Goal: Transaction & Acquisition: Obtain resource

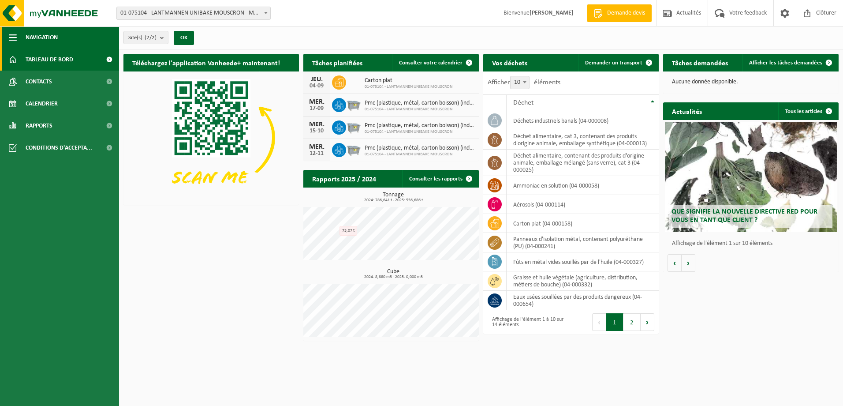
click at [13, 38] on span "button" at bounding box center [13, 37] width 8 height 22
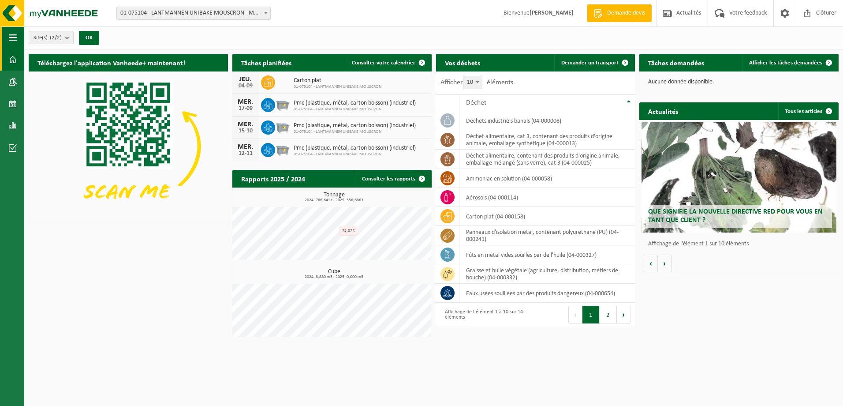
click at [13, 38] on span "button" at bounding box center [13, 37] width 8 height 22
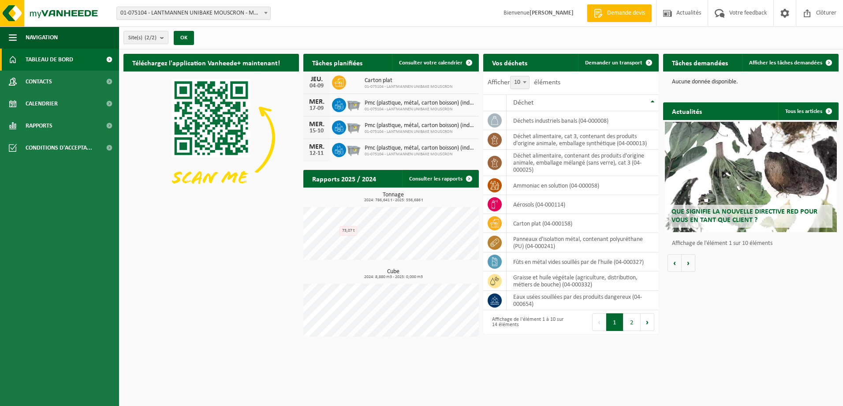
click at [43, 57] on span "Tableau de bord" at bounding box center [50, 60] width 48 height 22
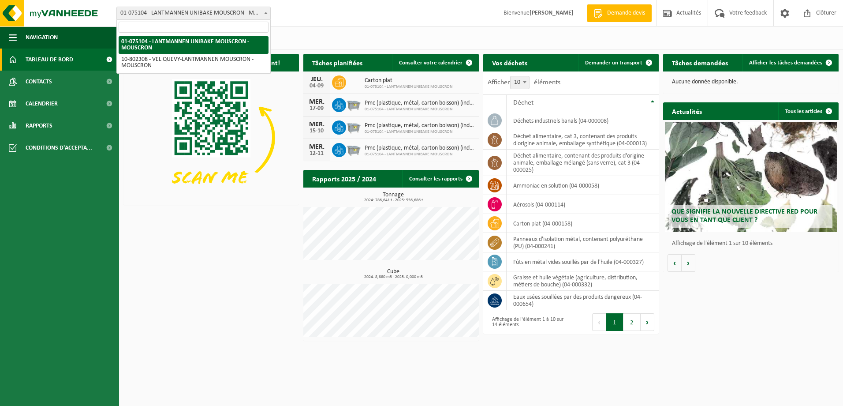
click at [265, 13] on b at bounding box center [266, 13] width 4 height 2
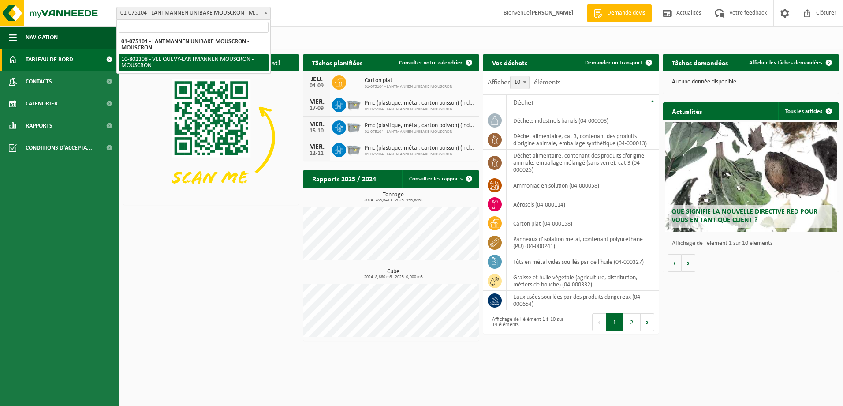
select select "33954"
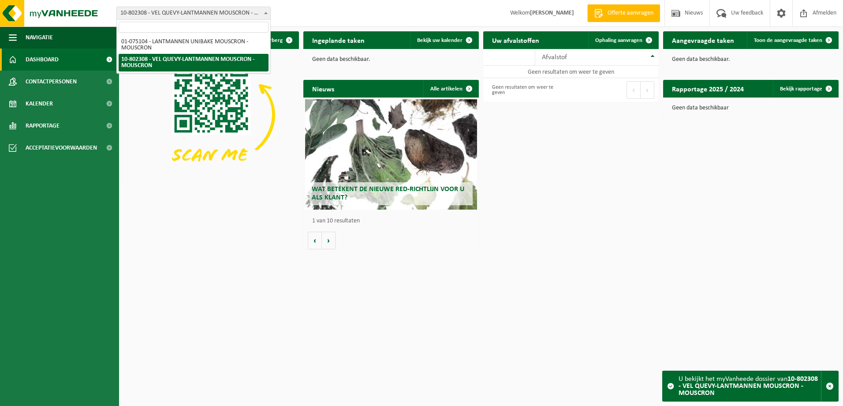
click at [262, 11] on span at bounding box center [266, 12] width 9 height 11
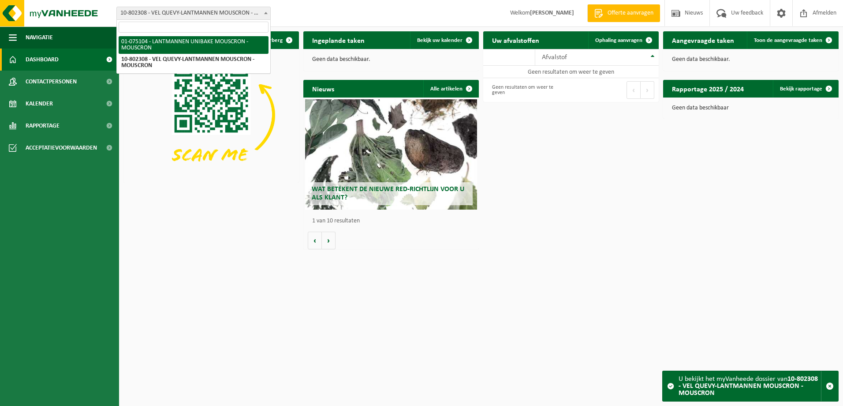
select select "527"
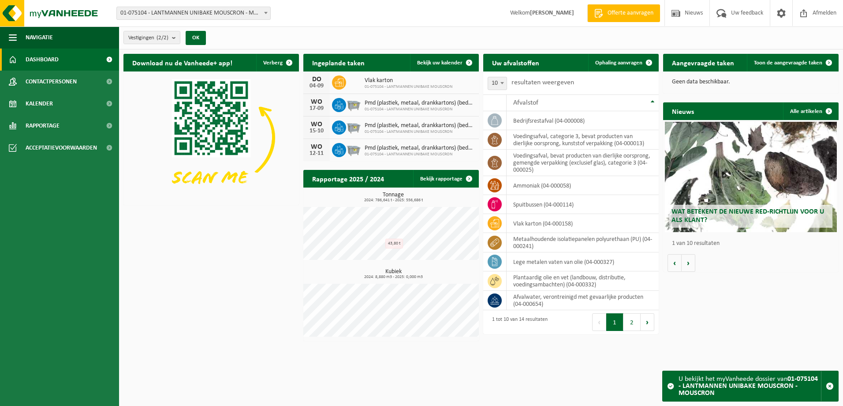
click at [733, 388] on strong "01-075104 - LANTMANNEN UNIBAKE MOUSCRON - MOUSCRON" at bounding box center [748, 385] width 139 height 21
click at [828, 385] on span "button" at bounding box center [830, 386] width 8 height 8
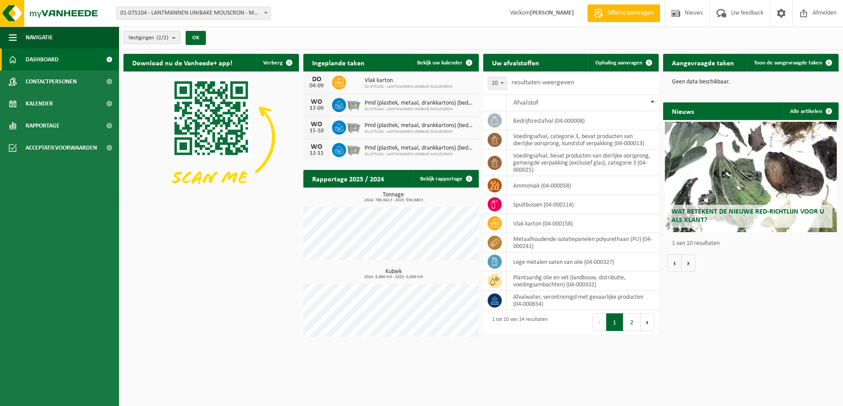
click at [153, 40] on span "Vestigingen (2/2)" at bounding box center [148, 37] width 40 height 13
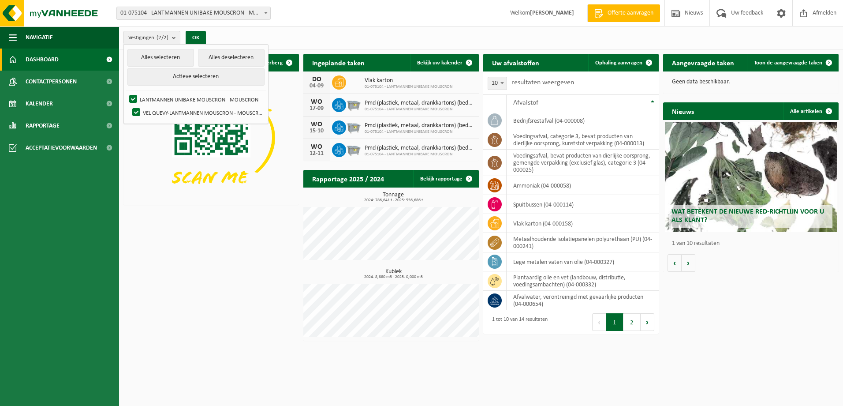
drag, startPoint x: 209, startPoint y: 241, endPoint x: 205, endPoint y: 236, distance: 5.6
click at [208, 239] on div "Download nu de Vanheede+ app! Verberg Ingeplande taken Bekijk uw kalender DO 04…" at bounding box center [481, 197] width 720 height 296
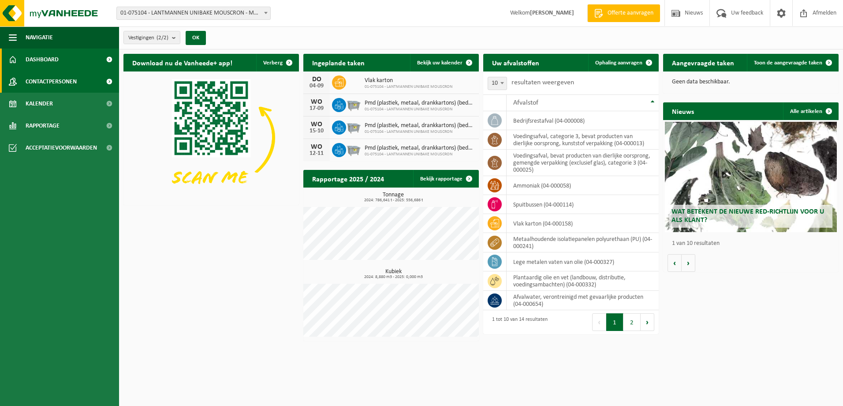
click at [50, 78] on span "Contactpersonen" at bounding box center [51, 82] width 51 height 22
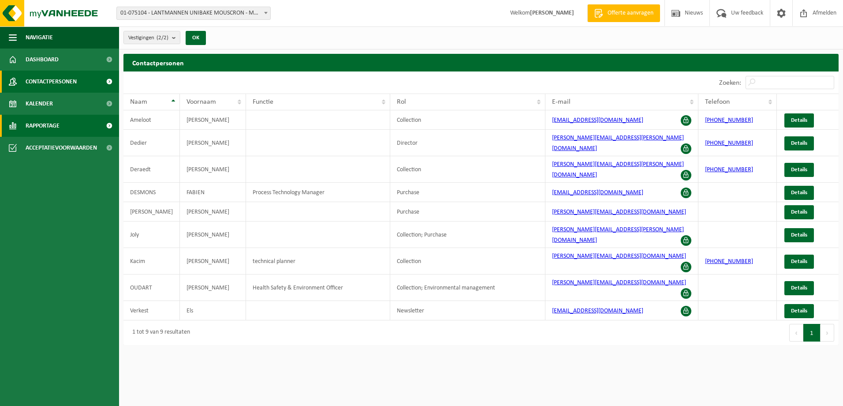
click at [54, 126] on span "Rapportage" at bounding box center [43, 126] width 34 height 22
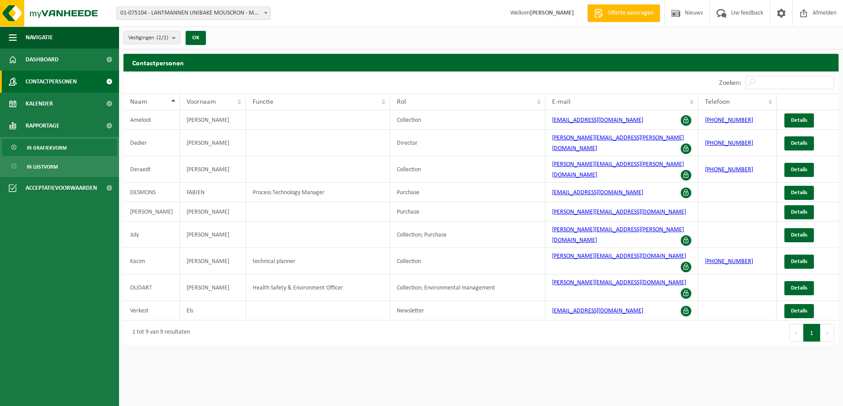
click at [59, 147] on span "In grafiekvorm" at bounding box center [47, 147] width 40 height 17
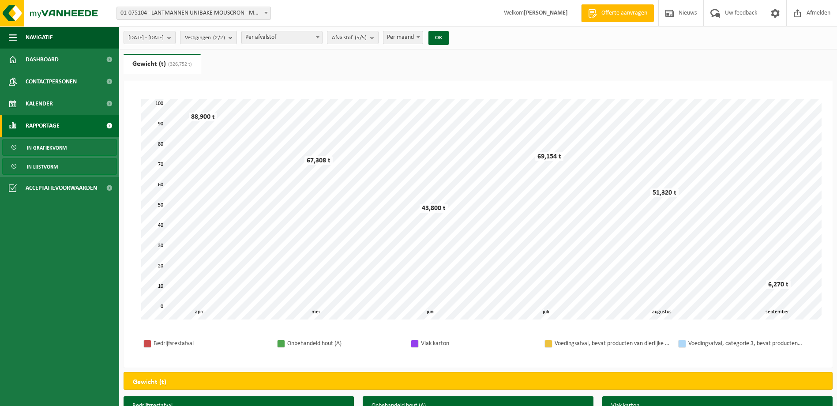
click at [50, 168] on span "In lijstvorm" at bounding box center [42, 166] width 31 height 17
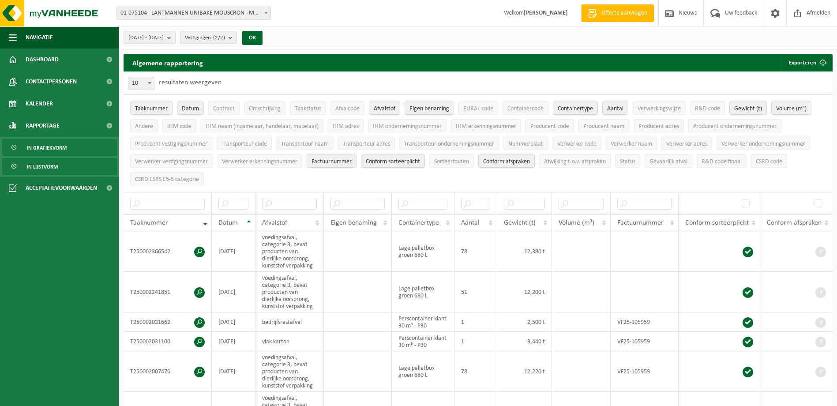
click at [71, 153] on link "In grafiekvorm" at bounding box center [59, 147] width 115 height 17
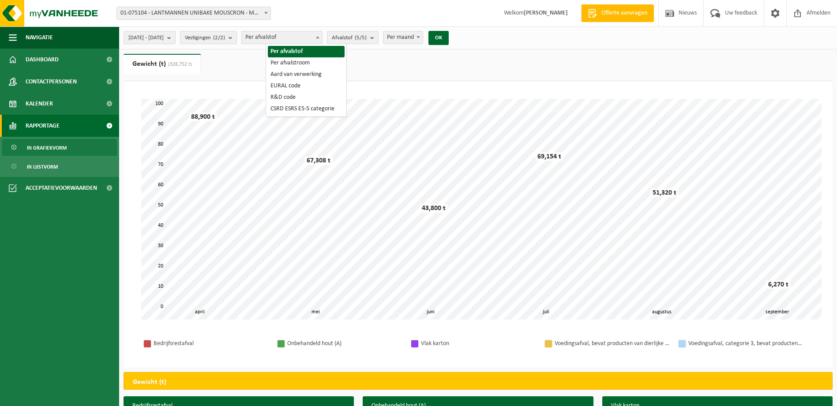
click at [322, 40] on span "Per afvalstof" at bounding box center [282, 37] width 80 height 12
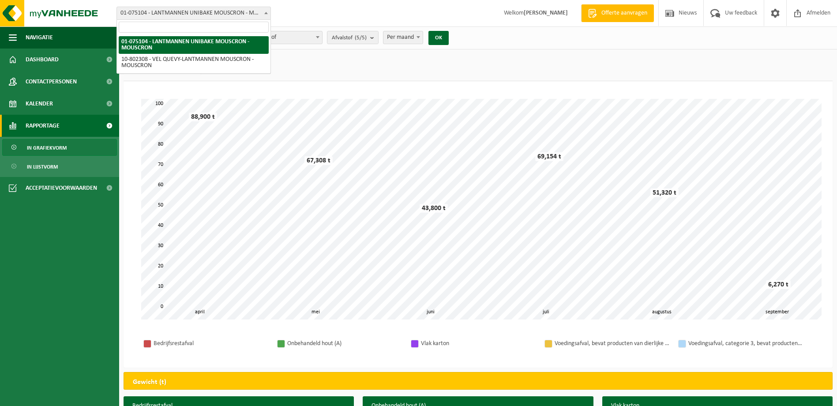
click at [267, 11] on span at bounding box center [266, 12] width 9 height 11
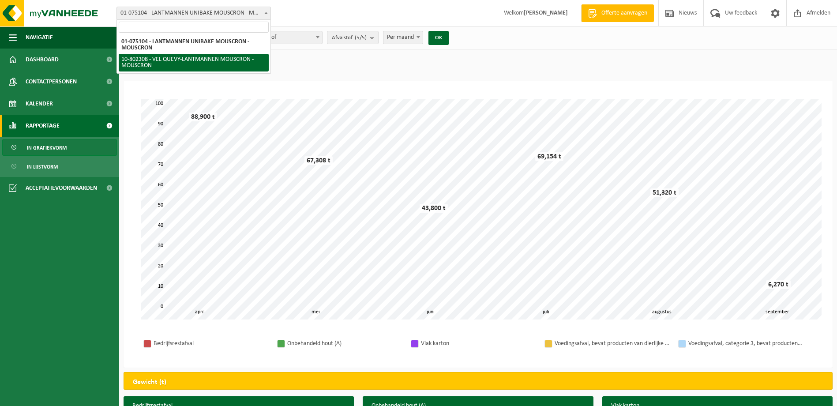
select select "33954"
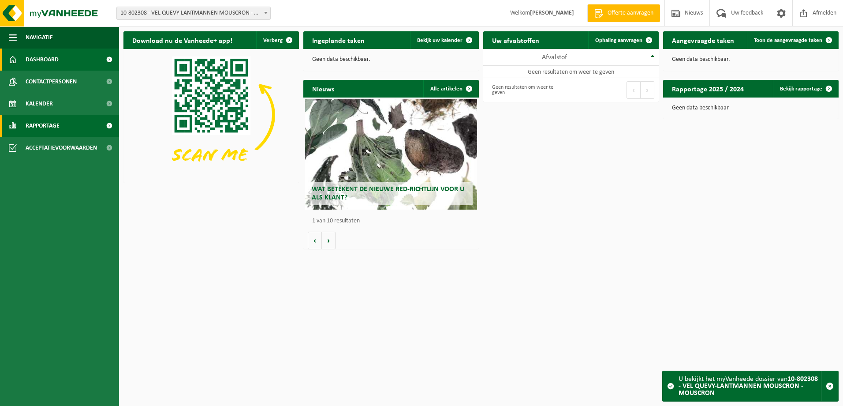
click at [46, 127] on span "Rapportage" at bounding box center [43, 126] width 34 height 22
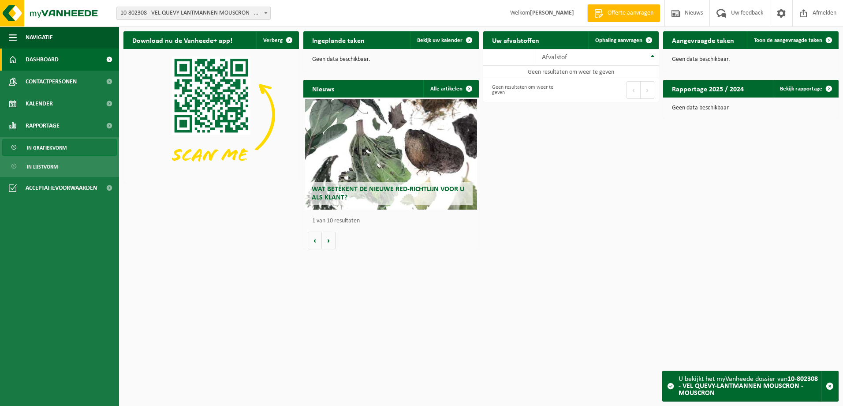
click at [42, 146] on span "In grafiekvorm" at bounding box center [47, 147] width 40 height 17
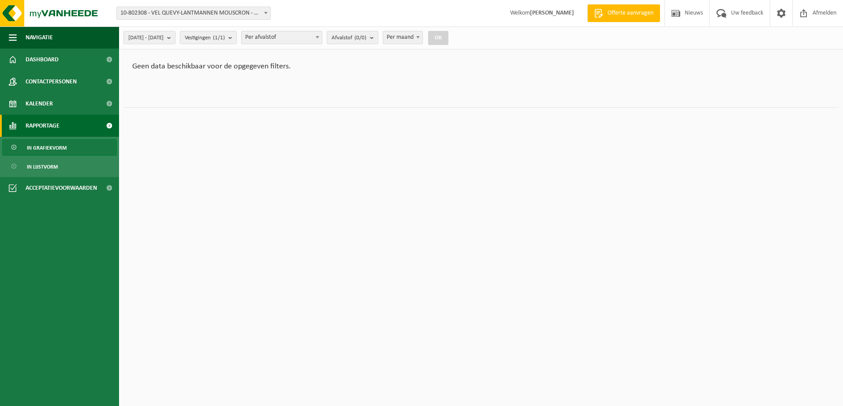
click at [218, 10] on span "10-802308 - VEL QUEVY-LANTMANNEN MOUSCRON - MOUSCRON" at bounding box center [193, 13] width 153 height 12
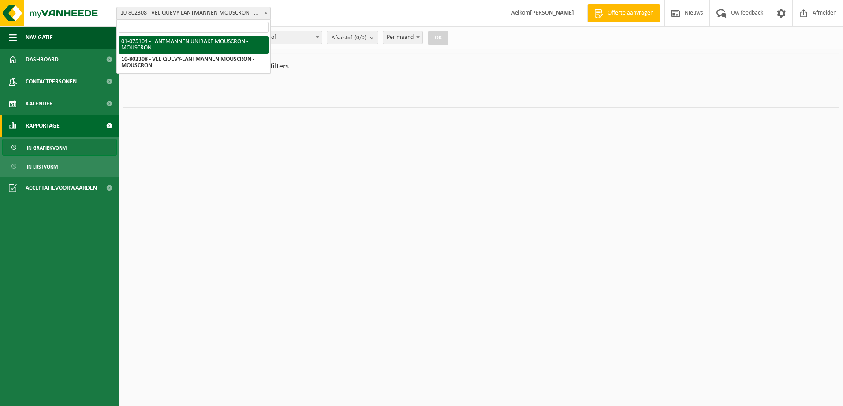
select select "527"
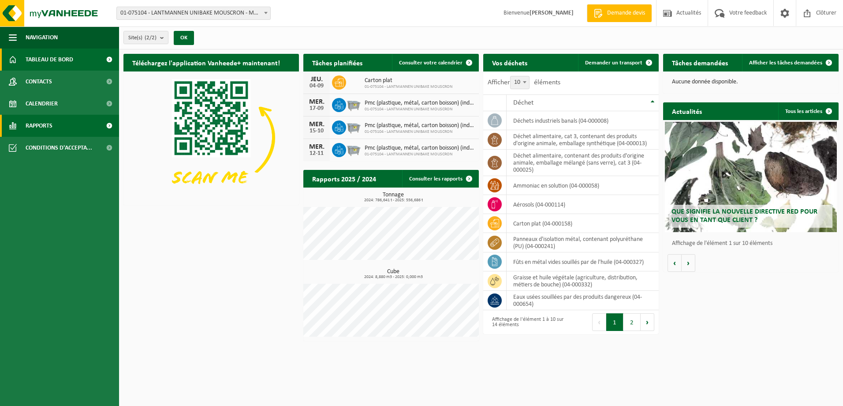
click at [46, 128] on span "Rapports" at bounding box center [39, 126] width 27 height 22
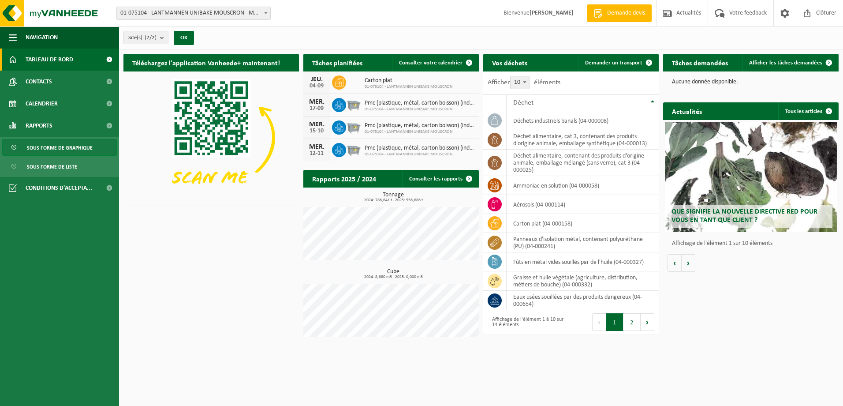
click at [58, 145] on span "Sous forme de graphique" at bounding box center [60, 147] width 66 height 17
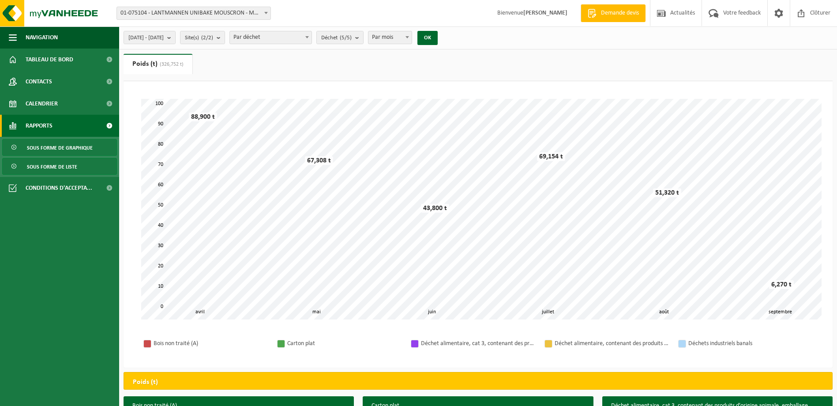
click at [59, 161] on span "Sous forme de liste" at bounding box center [52, 166] width 50 height 17
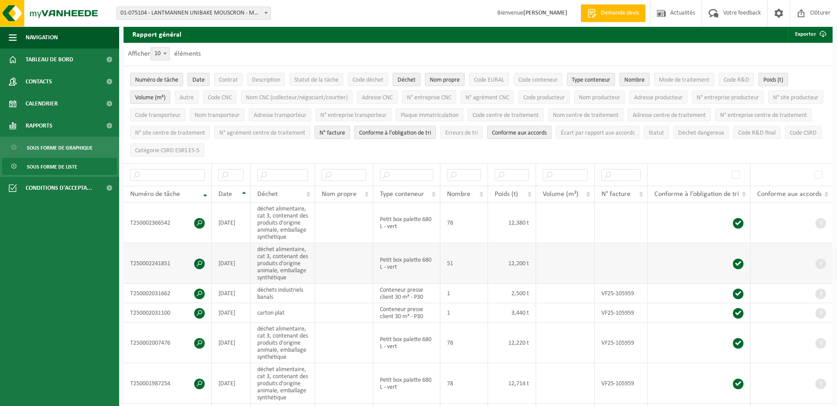
scroll to position [44, 0]
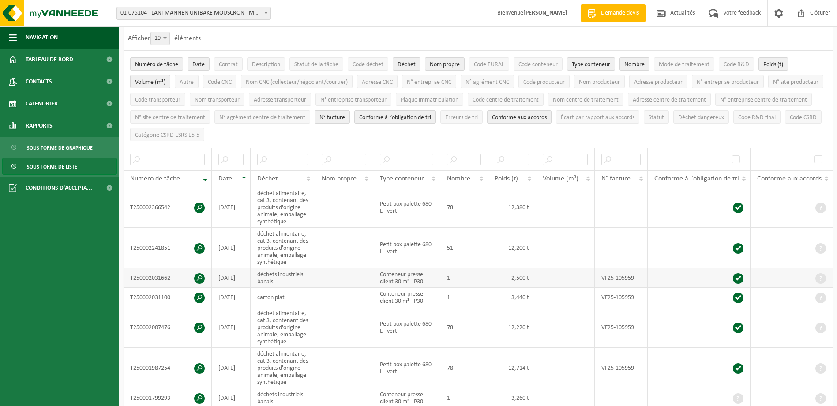
click at [615, 276] on td "VF25-105959" at bounding box center [621, 277] width 53 height 19
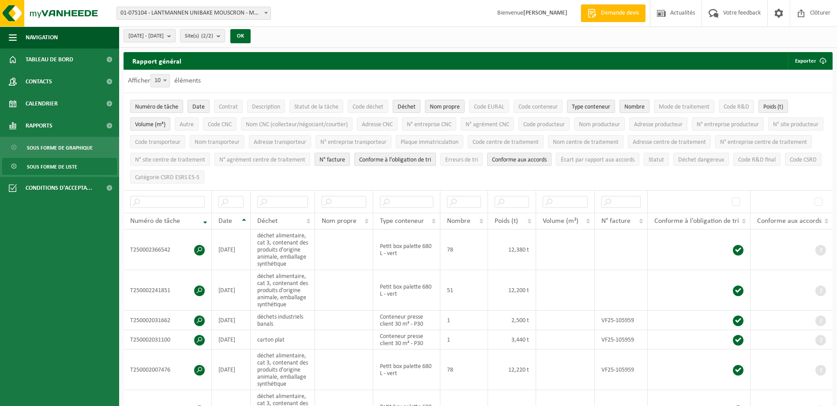
scroll to position [0, 0]
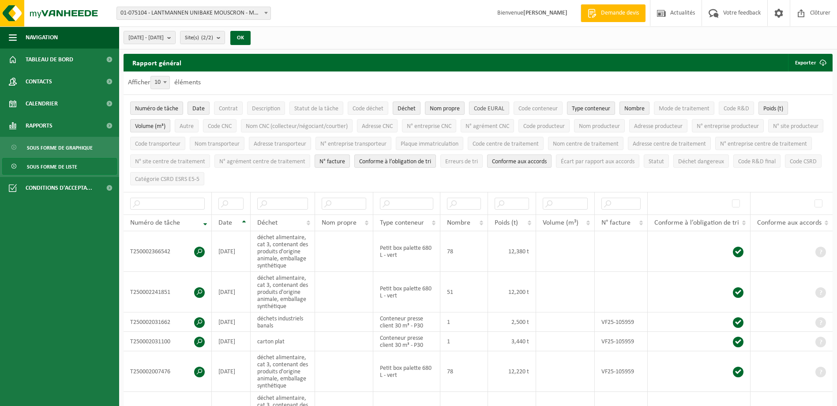
click at [486, 106] on span "Code EURAL" at bounding box center [489, 108] width 30 height 7
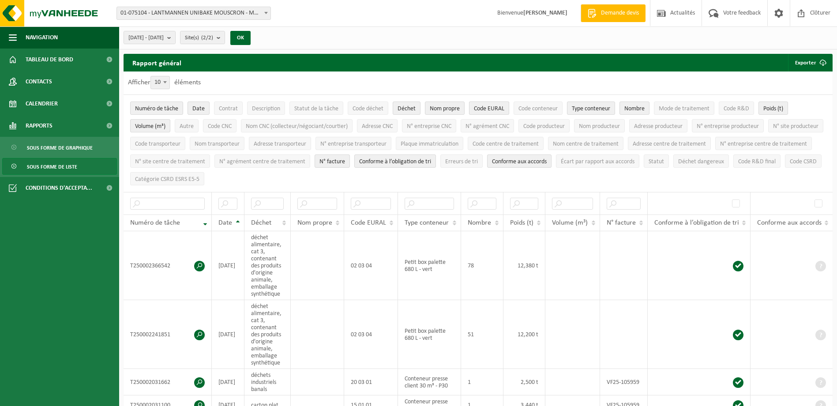
click at [488, 109] on span "Code EURAL" at bounding box center [489, 108] width 30 height 7
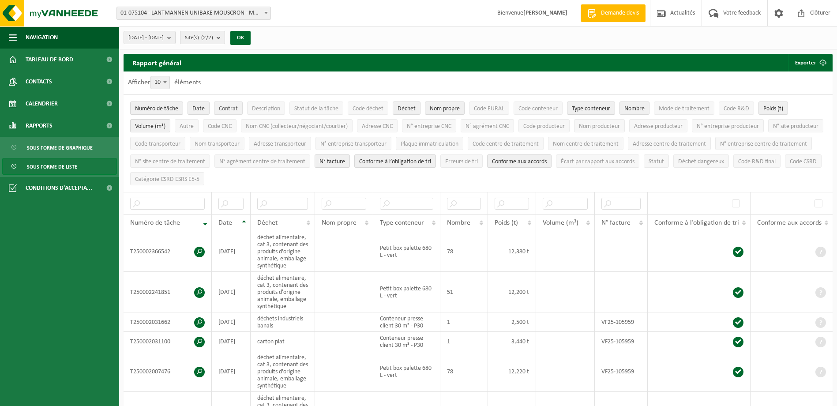
click at [217, 110] on button "Contrat" at bounding box center [228, 107] width 29 height 13
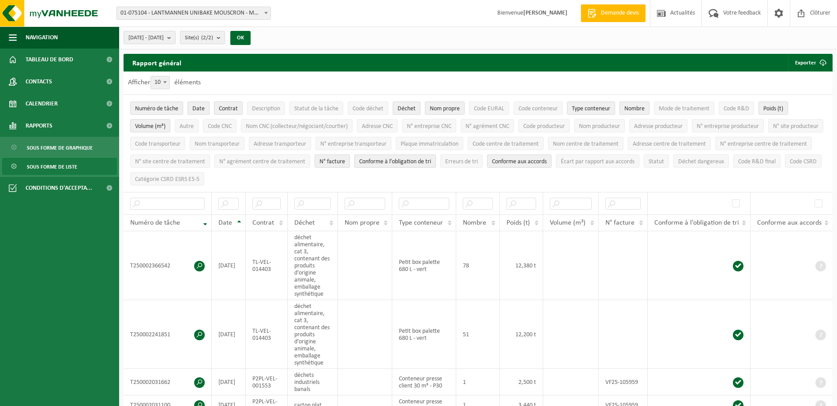
click at [221, 106] on span "Contrat" at bounding box center [228, 108] width 19 height 7
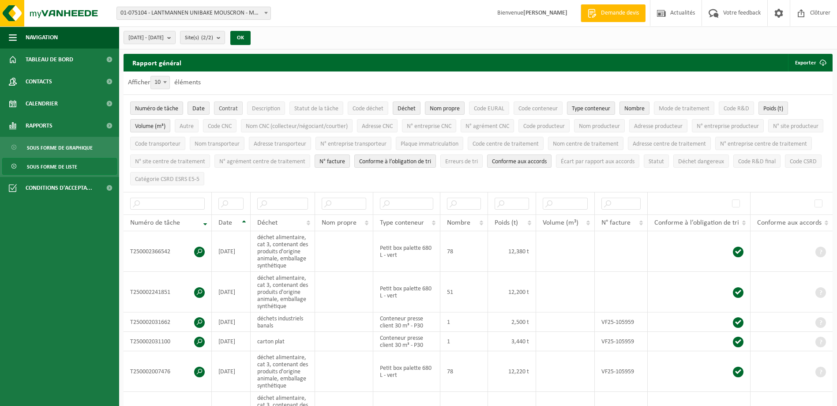
click at [221, 106] on span "Contrat" at bounding box center [228, 108] width 19 height 7
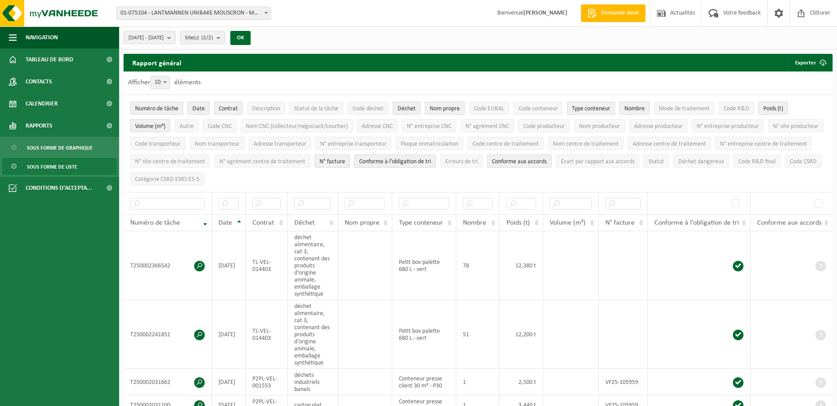
click at [221, 106] on span "Contrat" at bounding box center [228, 108] width 19 height 7
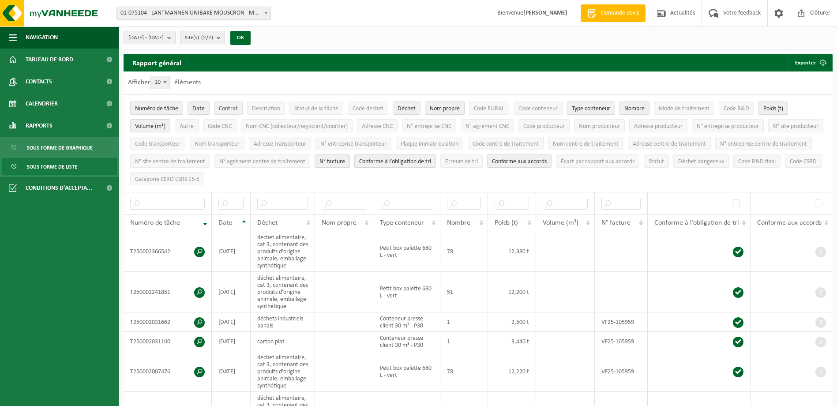
click at [221, 106] on span "Contrat" at bounding box center [228, 108] width 19 height 7
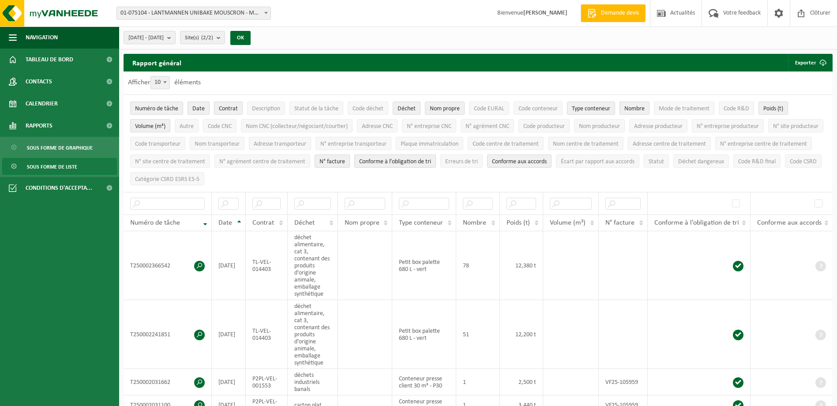
click at [221, 106] on span "Contrat" at bounding box center [228, 108] width 19 height 7
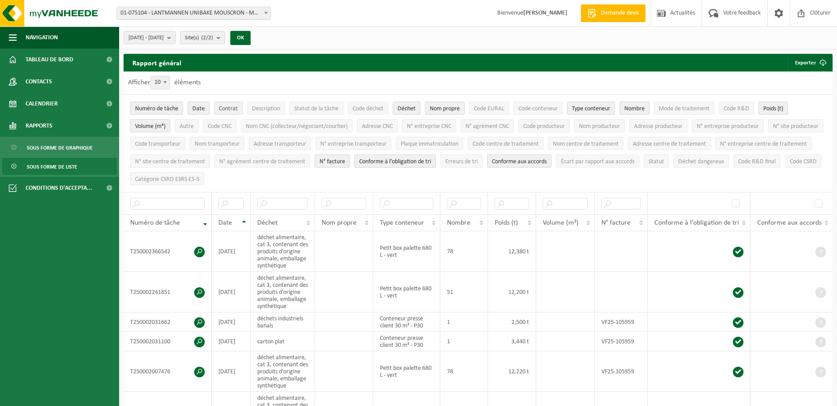
click at [221, 106] on span "Contrat" at bounding box center [228, 108] width 19 height 7
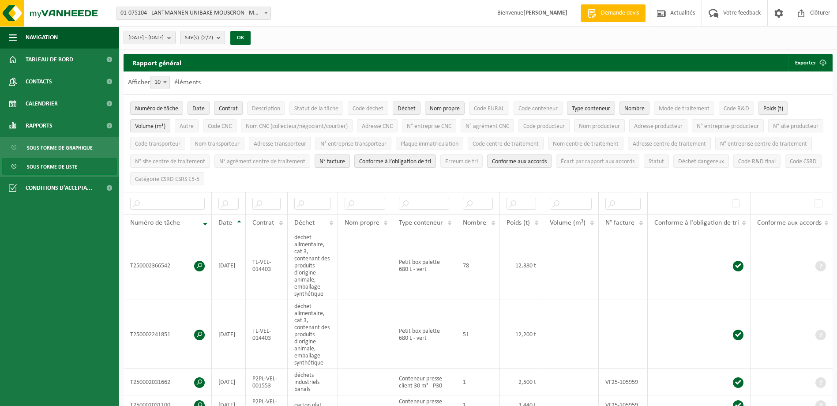
click at [221, 106] on span "Contrat" at bounding box center [228, 108] width 19 height 7
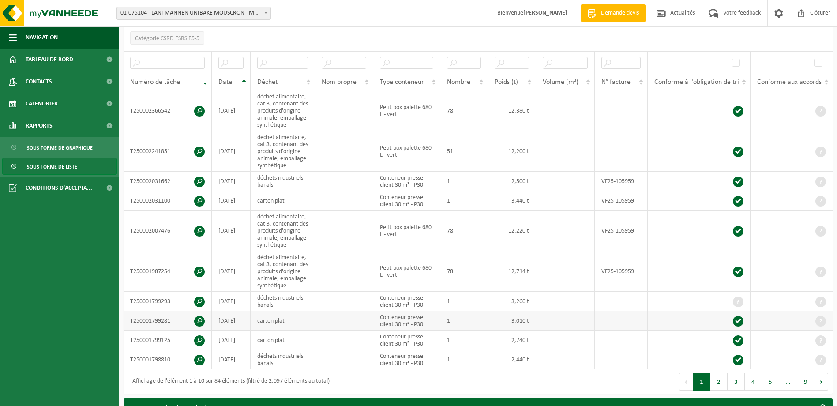
scroll to position [176, 0]
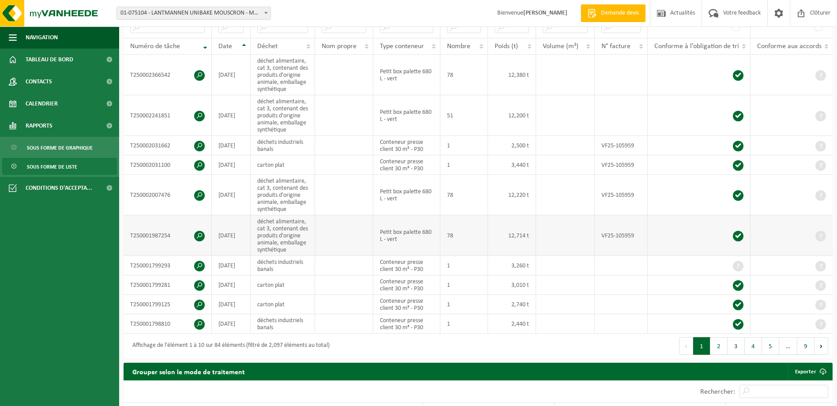
click at [614, 230] on td "VF25-105959" at bounding box center [621, 235] width 53 height 41
click at [613, 190] on td "VF25-105959" at bounding box center [621, 195] width 53 height 41
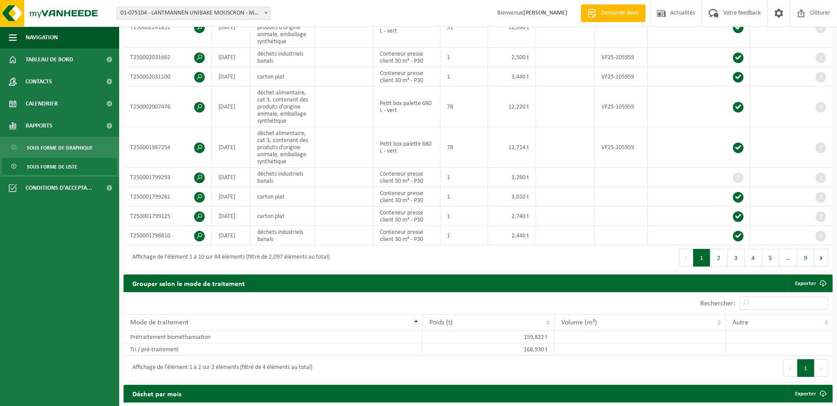
scroll to position [485, 0]
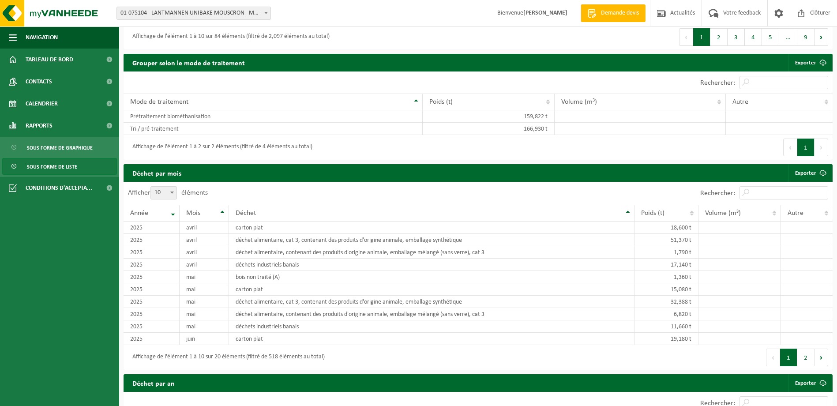
click at [823, 353] on button "Suivant" at bounding box center [821, 357] width 14 height 18
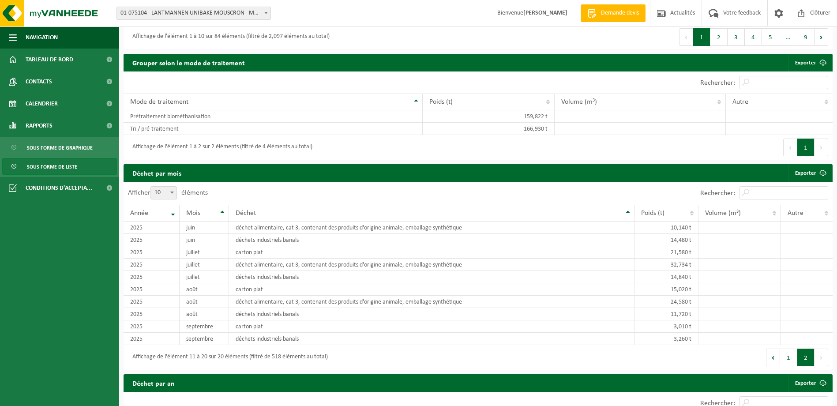
click at [823, 353] on button "Suivant" at bounding box center [821, 357] width 14 height 18
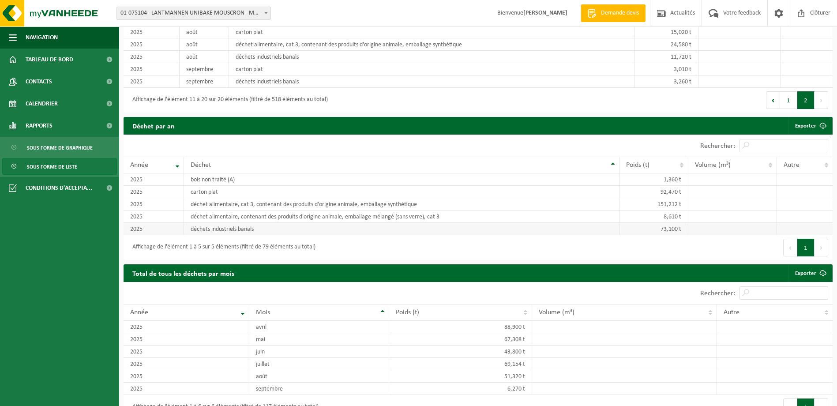
scroll to position [758, 0]
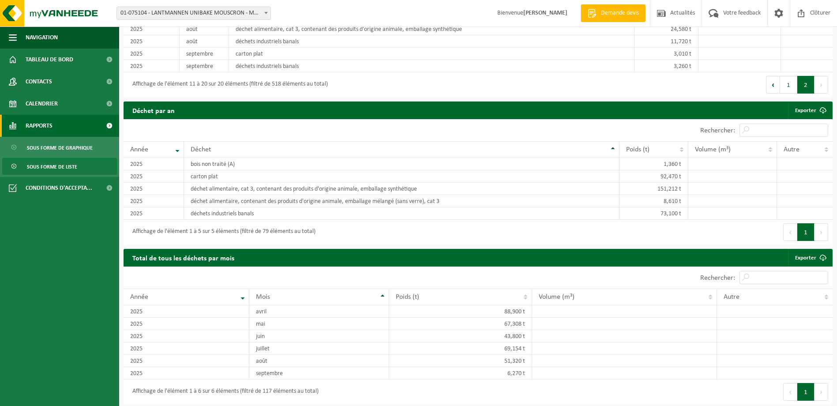
click at [41, 123] on span "Rapports" at bounding box center [39, 126] width 27 height 22
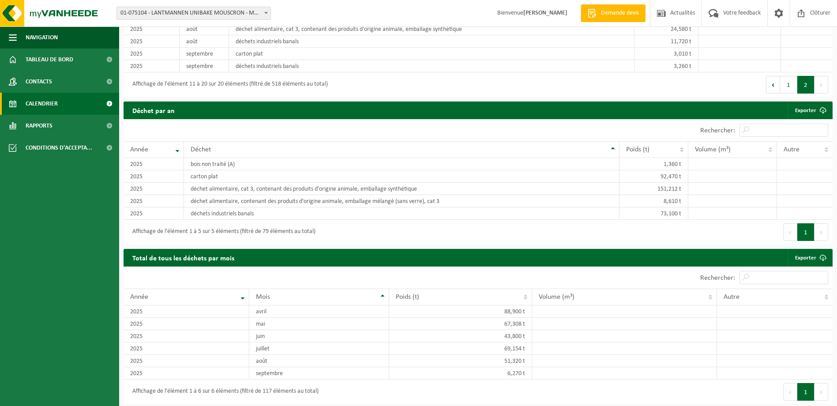
click at [35, 99] on span "Calendrier" at bounding box center [42, 104] width 32 height 22
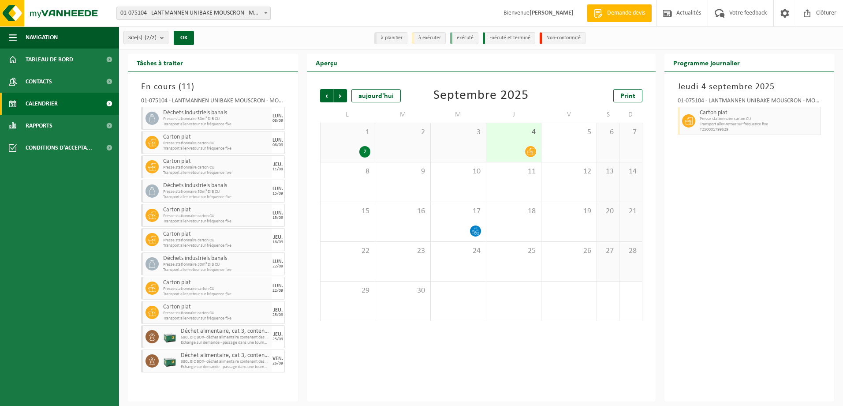
click at [359, 149] on div "2" at bounding box center [364, 151] width 11 height 11
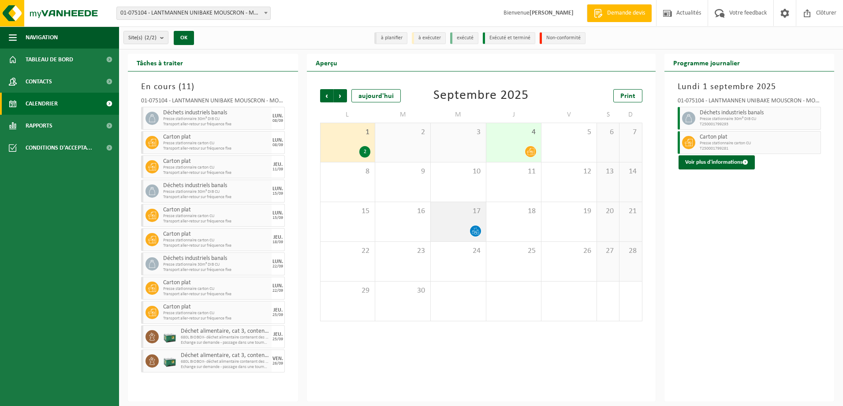
click at [453, 227] on div at bounding box center [458, 231] width 46 height 12
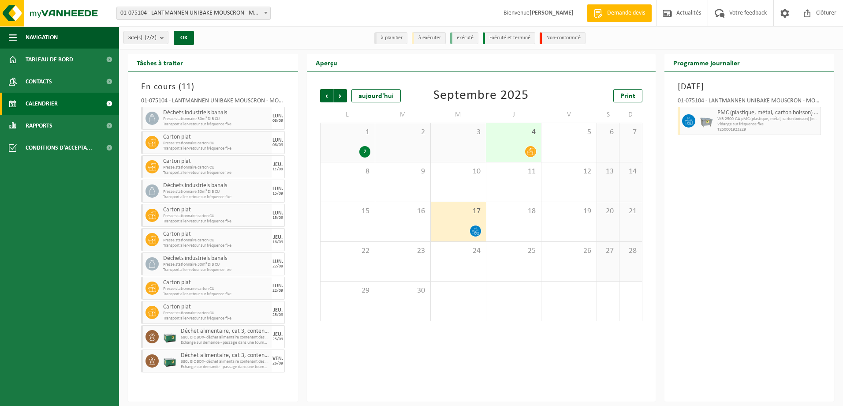
click at [516, 150] on div at bounding box center [514, 152] width 46 height 12
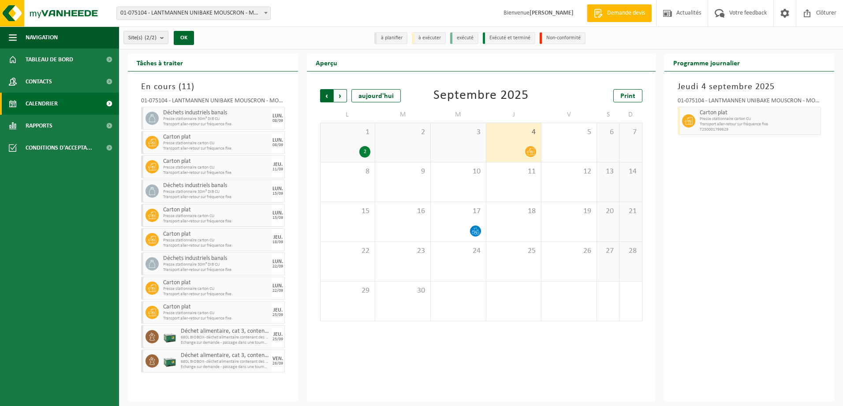
click at [343, 100] on span "Suivant" at bounding box center [340, 95] width 13 height 13
click at [337, 96] on span "Suivant" at bounding box center [340, 95] width 13 height 13
click at [322, 95] on span "Précédent" at bounding box center [326, 95] width 13 height 13
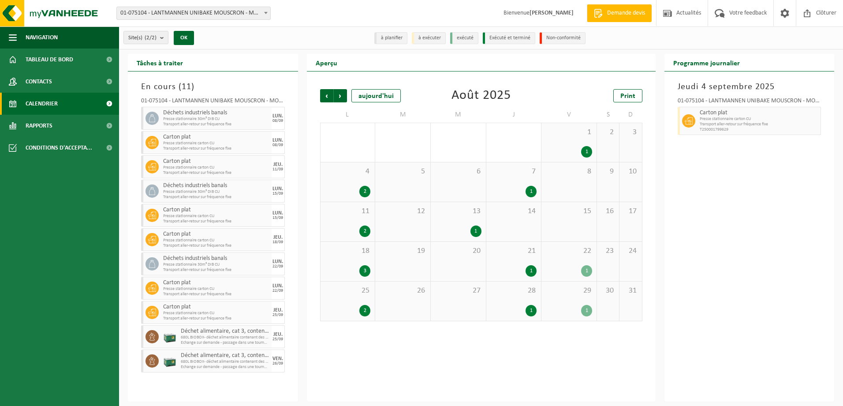
click at [322, 95] on span "Précédent" at bounding box center [326, 95] width 13 height 13
click at [337, 95] on span "Suivant" at bounding box center [340, 95] width 13 height 13
click at [320, 96] on span "Précédent" at bounding box center [326, 95] width 13 height 13
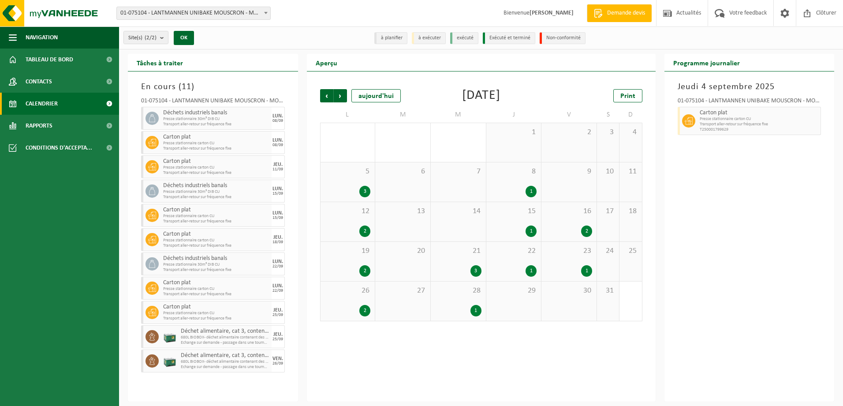
click at [320, 96] on span "Précédent" at bounding box center [326, 95] width 13 height 13
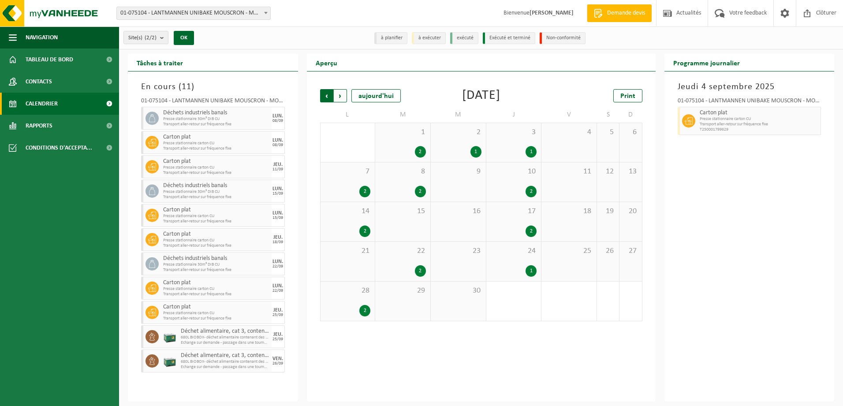
click at [338, 94] on span "Suivant" at bounding box center [340, 95] width 13 height 13
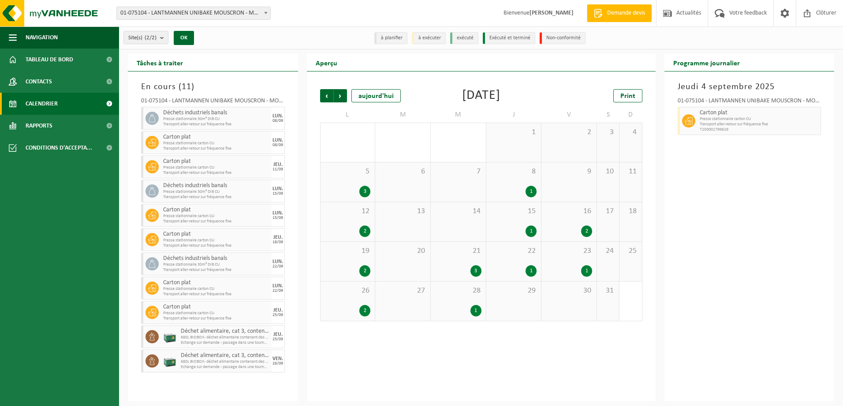
click at [338, 94] on span "Suivant" at bounding box center [340, 95] width 13 height 13
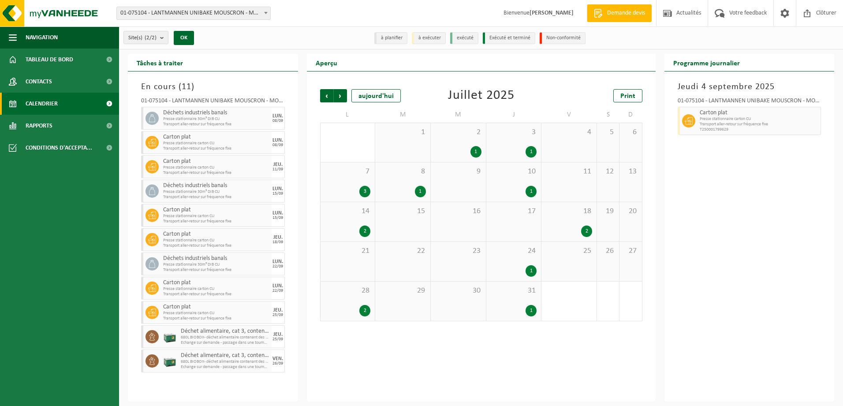
click at [338, 94] on span "Suivant" at bounding box center [340, 95] width 13 height 13
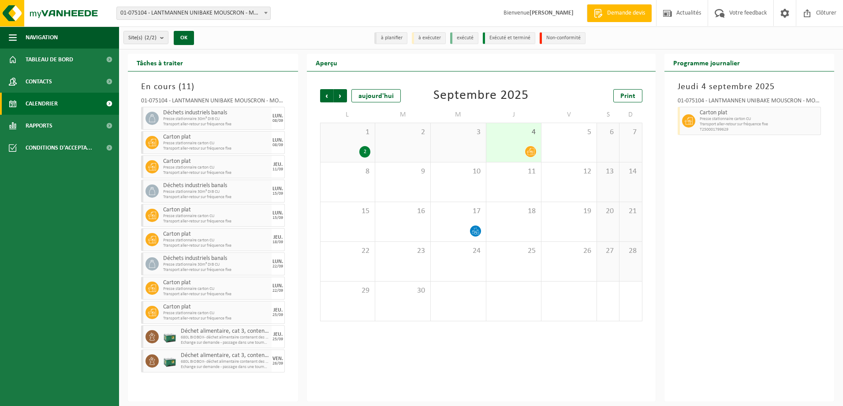
click at [338, 94] on span "Suivant" at bounding box center [340, 95] width 13 height 13
click at [328, 96] on span "Précédent" at bounding box center [326, 95] width 13 height 13
click at [344, 98] on span "Suivant" at bounding box center [340, 95] width 13 height 13
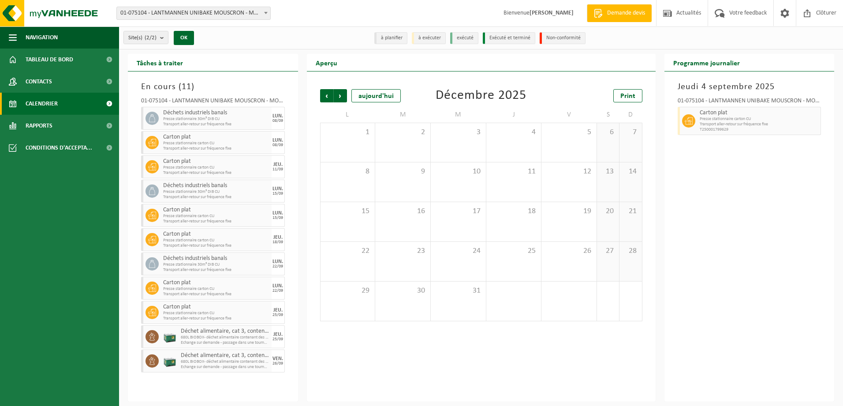
click at [344, 98] on span "Suivant" at bounding box center [340, 95] width 13 height 13
click at [322, 97] on span "Précédent" at bounding box center [326, 95] width 13 height 13
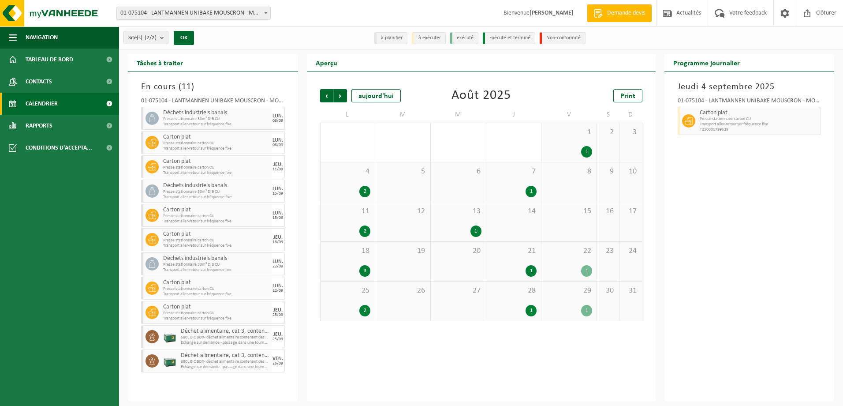
click at [322, 97] on span "Précédent" at bounding box center [326, 95] width 13 height 13
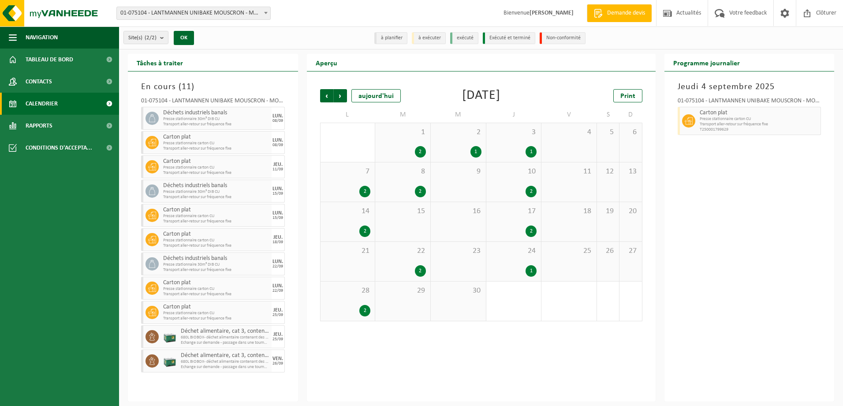
click at [322, 97] on span "Précédent" at bounding box center [326, 95] width 13 height 13
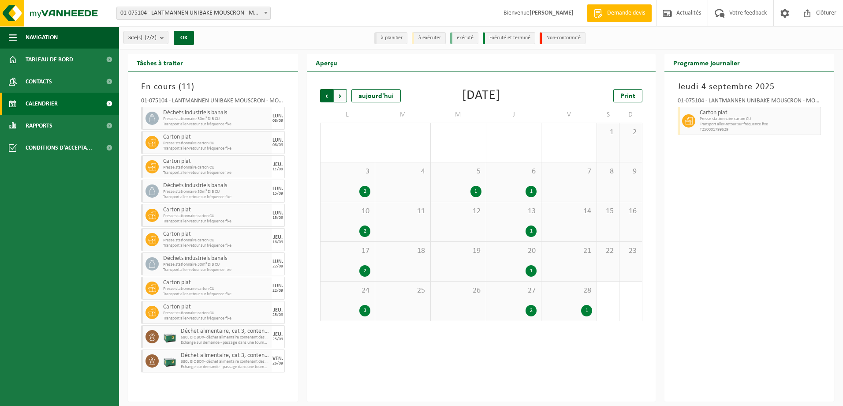
click at [339, 95] on span "Suivant" at bounding box center [340, 95] width 13 height 13
click at [338, 95] on span "Suivant" at bounding box center [340, 95] width 13 height 13
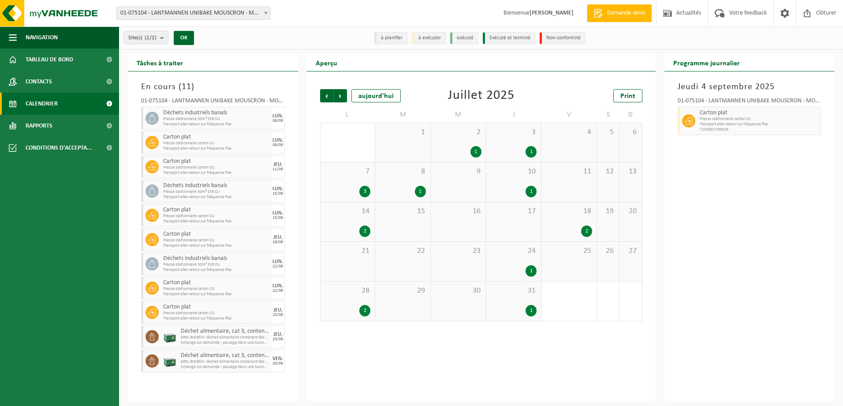
click at [367, 190] on div "3" at bounding box center [364, 191] width 11 height 11
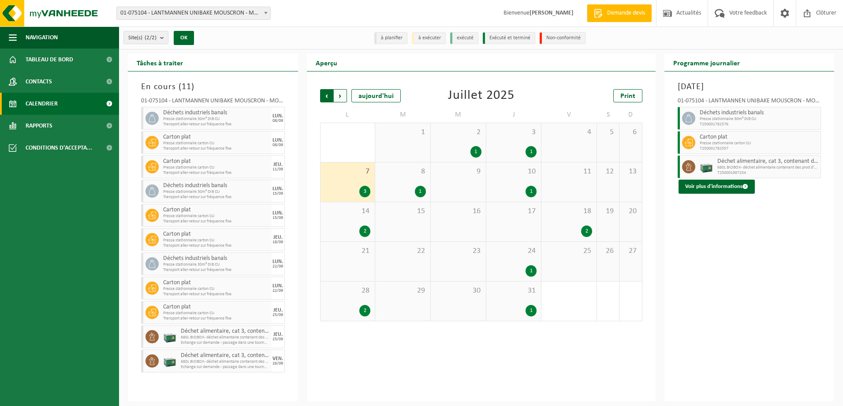
click at [341, 97] on span "Suivant" at bounding box center [340, 95] width 13 height 13
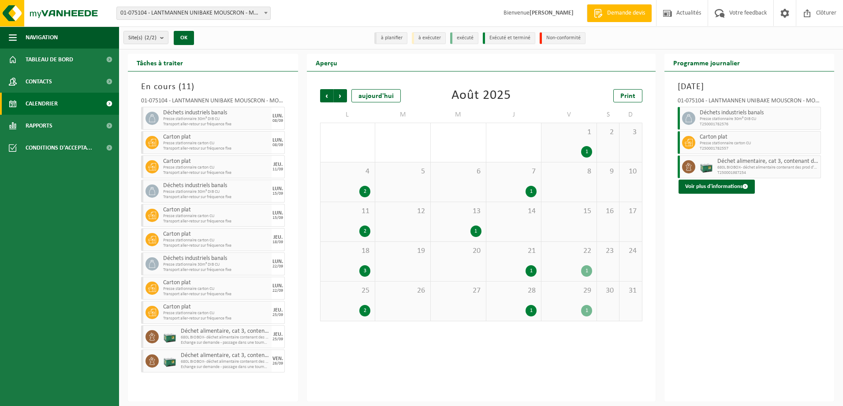
click at [341, 97] on span "Suivant" at bounding box center [340, 95] width 13 height 13
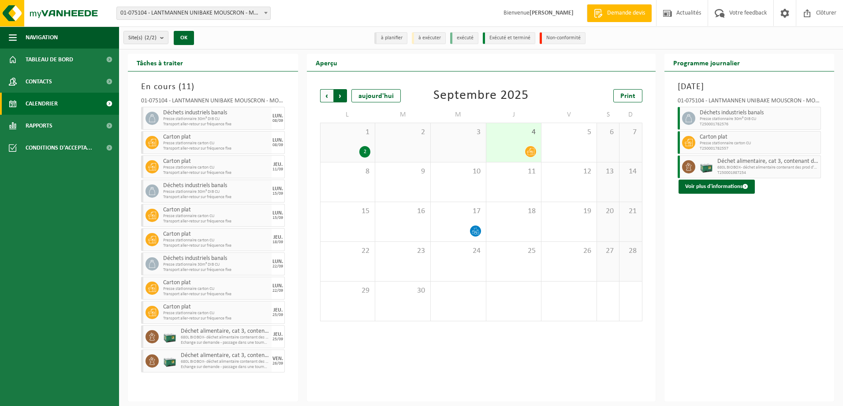
click at [329, 99] on span "Précédent" at bounding box center [326, 95] width 13 height 13
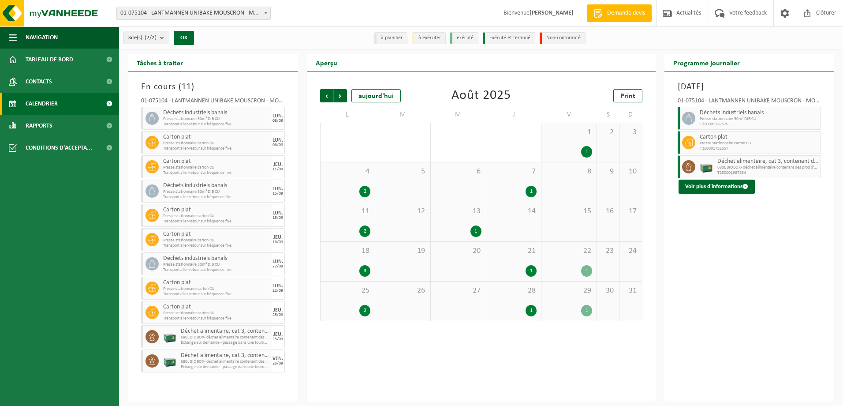
click at [364, 272] on div "3" at bounding box center [364, 270] width 11 height 11
click at [365, 269] on div "3" at bounding box center [364, 270] width 11 height 11
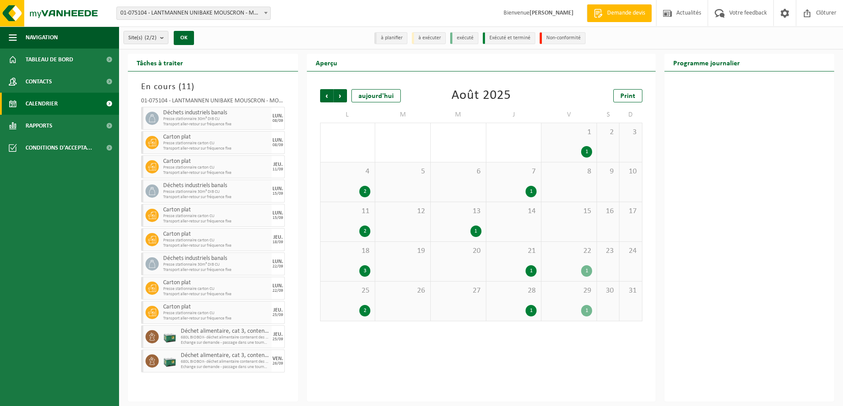
click at [366, 273] on div "3" at bounding box center [364, 270] width 11 height 11
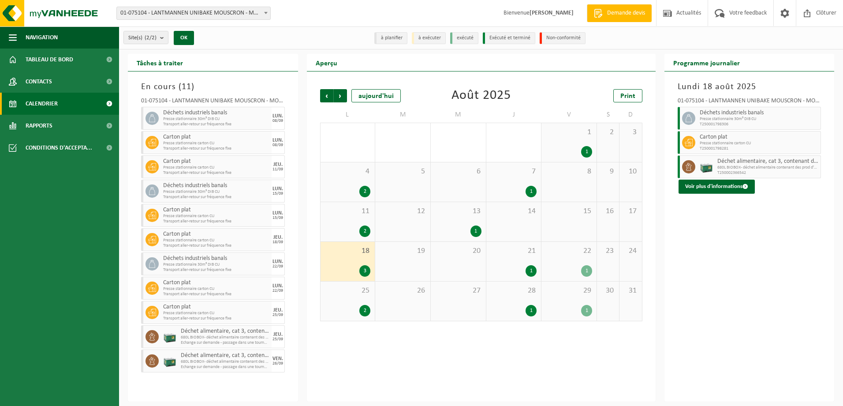
click at [362, 313] on div "2" at bounding box center [364, 310] width 11 height 11
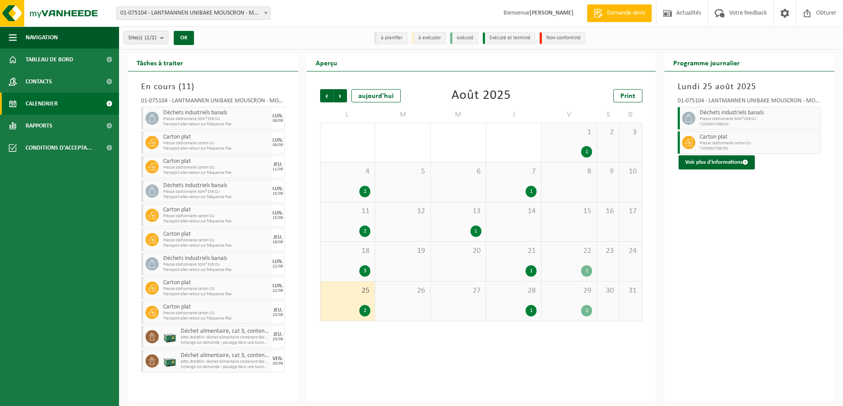
click at [363, 269] on div "3" at bounding box center [364, 270] width 11 height 11
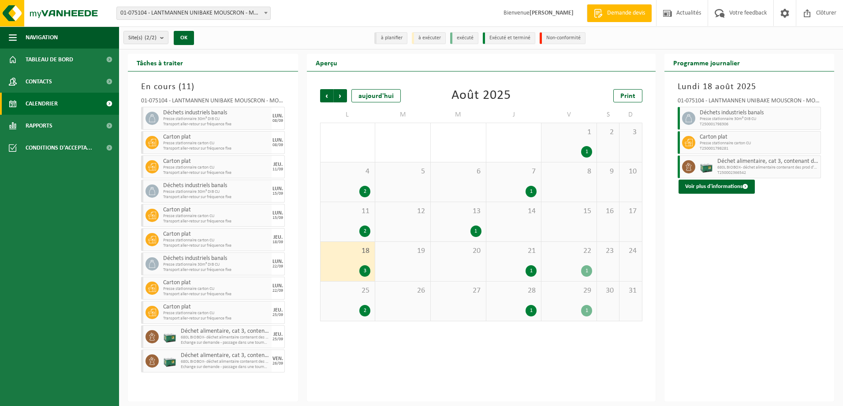
click at [372, 187] on div "4 2" at bounding box center [348, 181] width 55 height 39
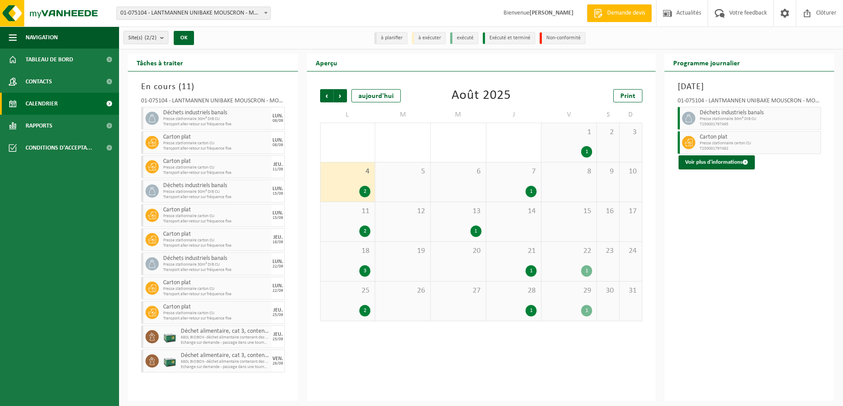
click at [366, 269] on div "3" at bounding box center [364, 270] width 11 height 11
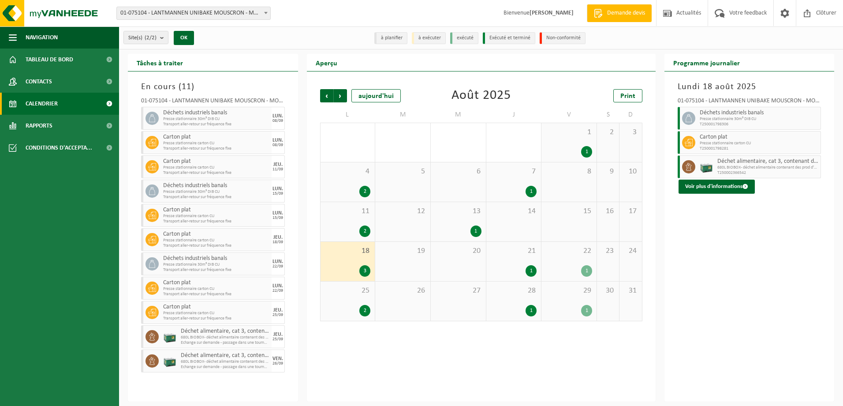
click at [730, 158] on span "Déchet alimentaire, cat 3, contenant des produits d'origine animale, emballage …" at bounding box center [768, 161] width 101 height 7
click at [688, 167] on icon at bounding box center [689, 167] width 8 height 8
drag, startPoint x: 688, startPoint y: 167, endPoint x: 707, endPoint y: 166, distance: 19.0
click at [707, 166] on img at bounding box center [706, 166] width 13 height 13
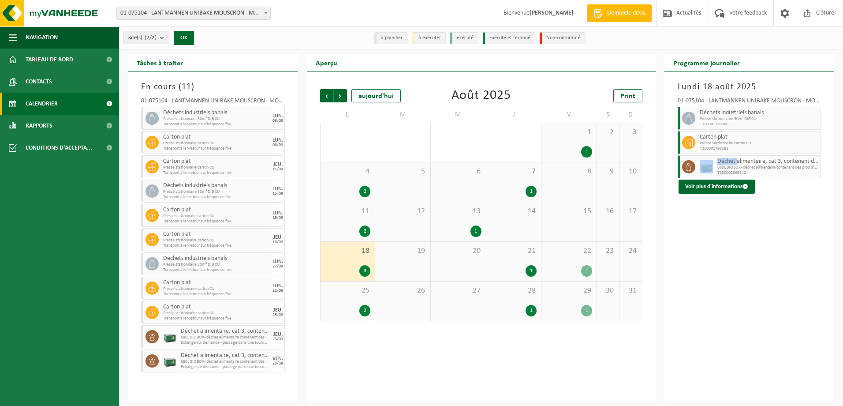
click at [707, 166] on img at bounding box center [706, 166] width 13 height 13
drag, startPoint x: 707, startPoint y: 166, endPoint x: 804, endPoint y: 162, distance: 97.1
click at [804, 162] on span "Déchet alimentaire, cat 3, contenant des produits d'origine animale, emballage …" at bounding box center [768, 161] width 101 height 7
drag, startPoint x: 804, startPoint y: 162, endPoint x: 763, endPoint y: 165, distance: 42.0
click at [763, 165] on span "680L BIOBOX- déchet alimentaire contenant des prod d'origin" at bounding box center [768, 167] width 101 height 5
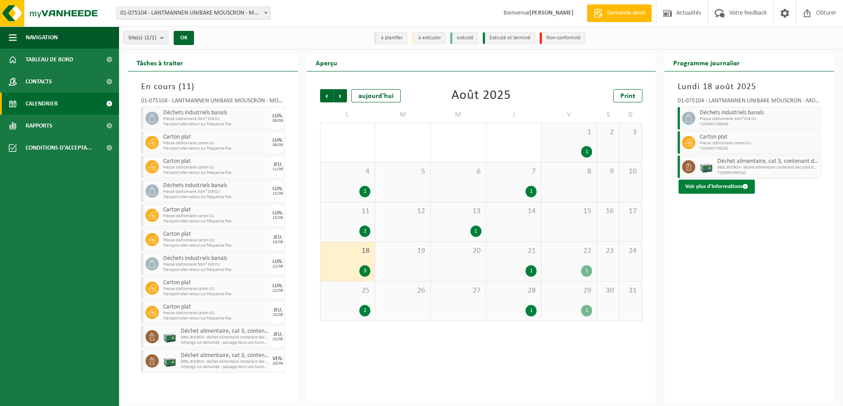
click at [715, 190] on button "Voir plus d'informations" at bounding box center [717, 187] width 76 height 14
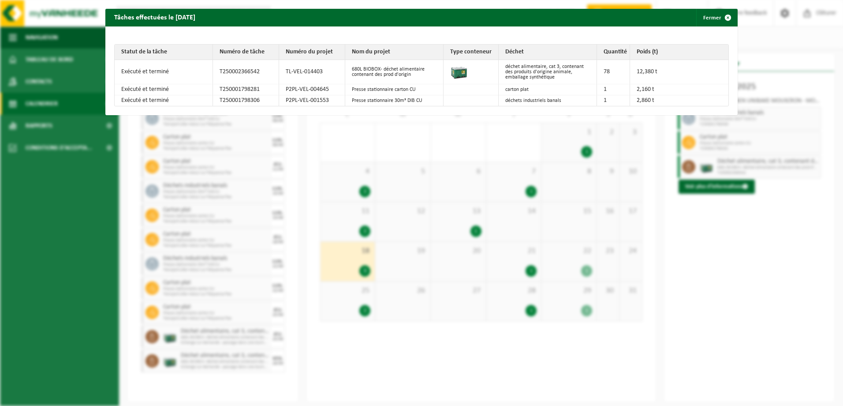
click at [457, 75] on img at bounding box center [459, 71] width 18 height 18
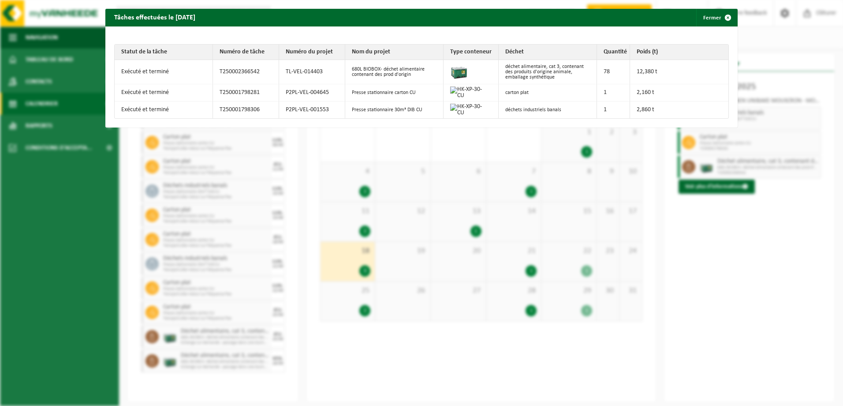
click at [456, 75] on img at bounding box center [459, 71] width 18 height 18
click at [520, 73] on td "déchet alimentaire, cat 3, contenant des produits d'origine animale, emballage …" at bounding box center [548, 72] width 98 height 24
click at [711, 17] on button "Fermer" at bounding box center [716, 18] width 41 height 18
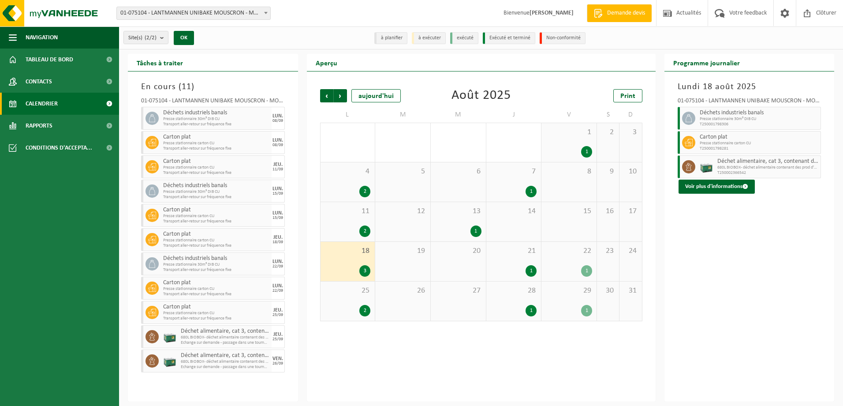
click at [609, 15] on span "Demande devis" at bounding box center [626, 13] width 42 height 9
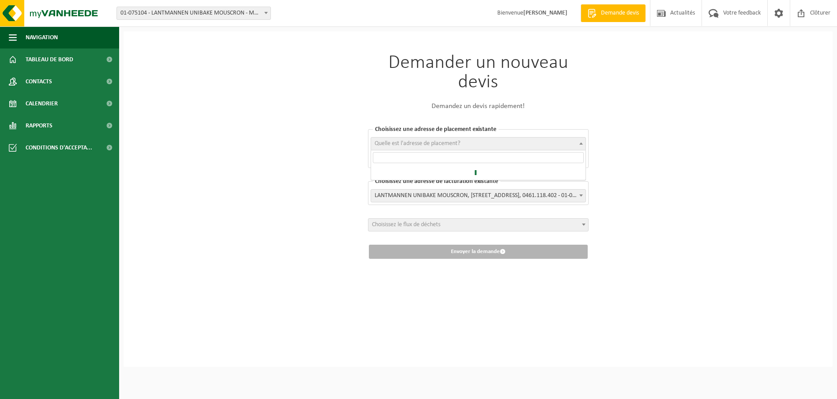
click at [580, 140] on span at bounding box center [580, 143] width 9 height 11
click at [465, 219] on span "Choisissez le flux de déchets" at bounding box center [478, 225] width 220 height 12
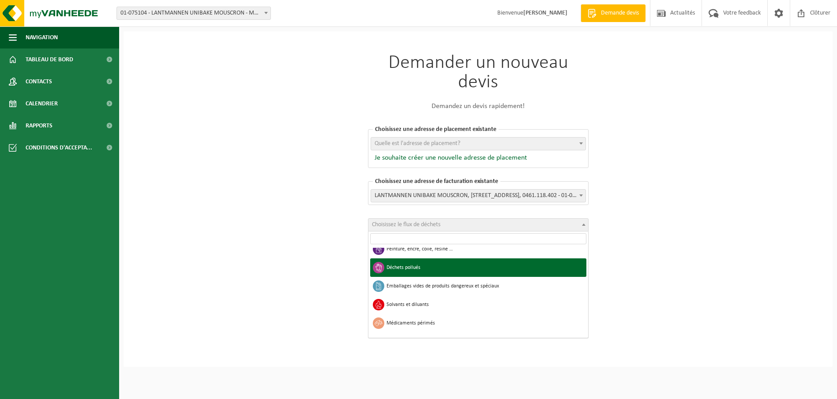
scroll to position [506, 0]
